Goal: Task Accomplishment & Management: Manage account settings

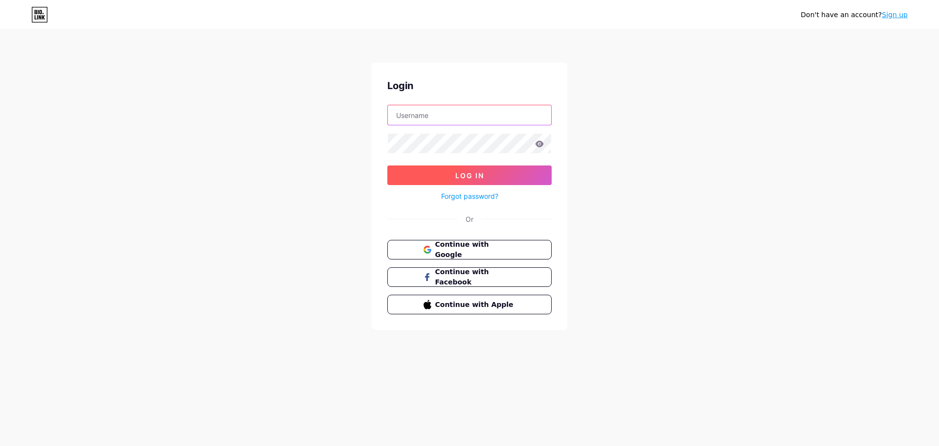
type input "shankar@iibsonline.com"
click at [481, 170] on button "Log In" at bounding box center [470, 175] width 164 height 20
click at [453, 243] on button "Continue with Google" at bounding box center [469, 250] width 167 height 20
